Goal: Task Accomplishment & Management: Manage account settings

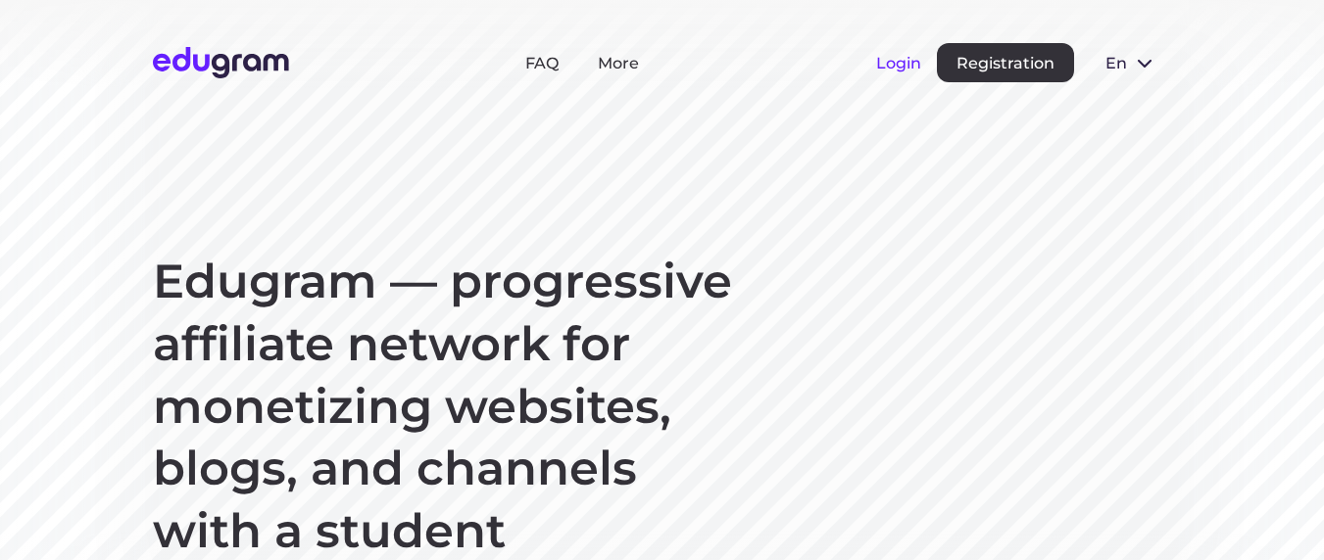
click at [884, 70] on button "Login" at bounding box center [898, 63] width 45 height 19
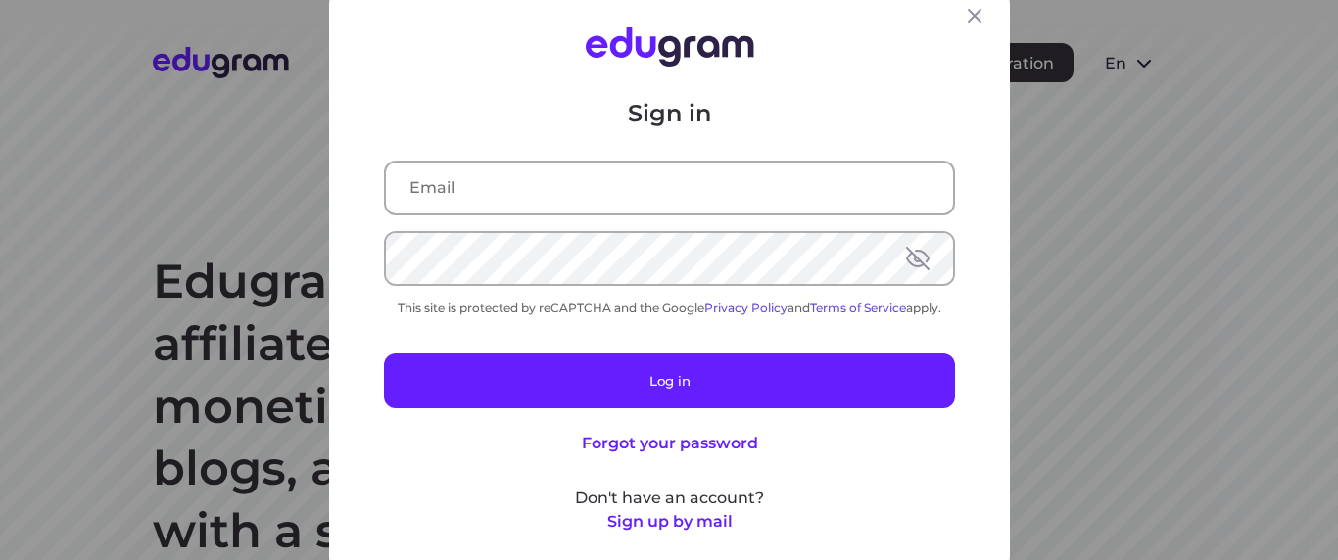
type input "travinskyi90@gmail.com"
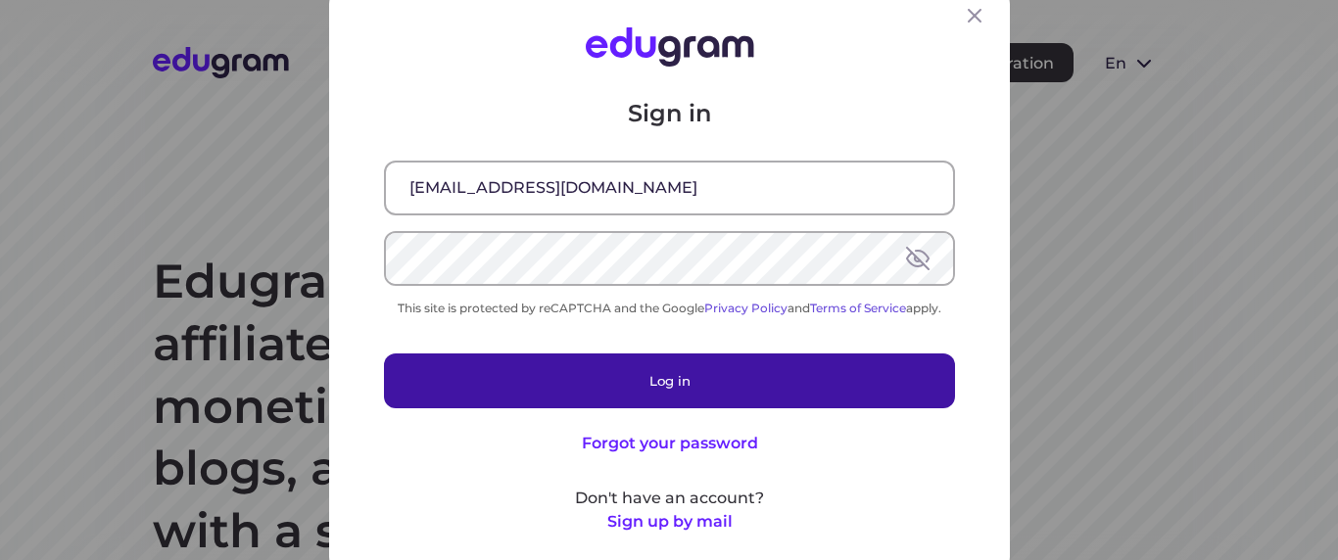
click at [775, 385] on button "Log in" at bounding box center [669, 380] width 571 height 55
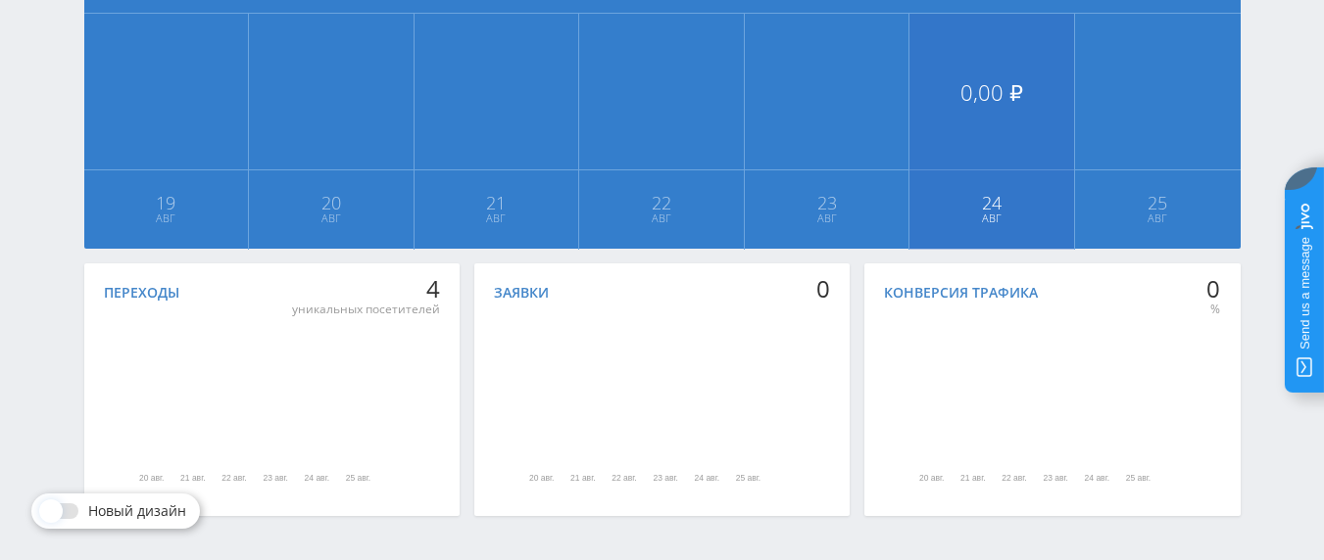
scroll to position [603, 0]
